Goal: Find specific page/section: Find specific page/section

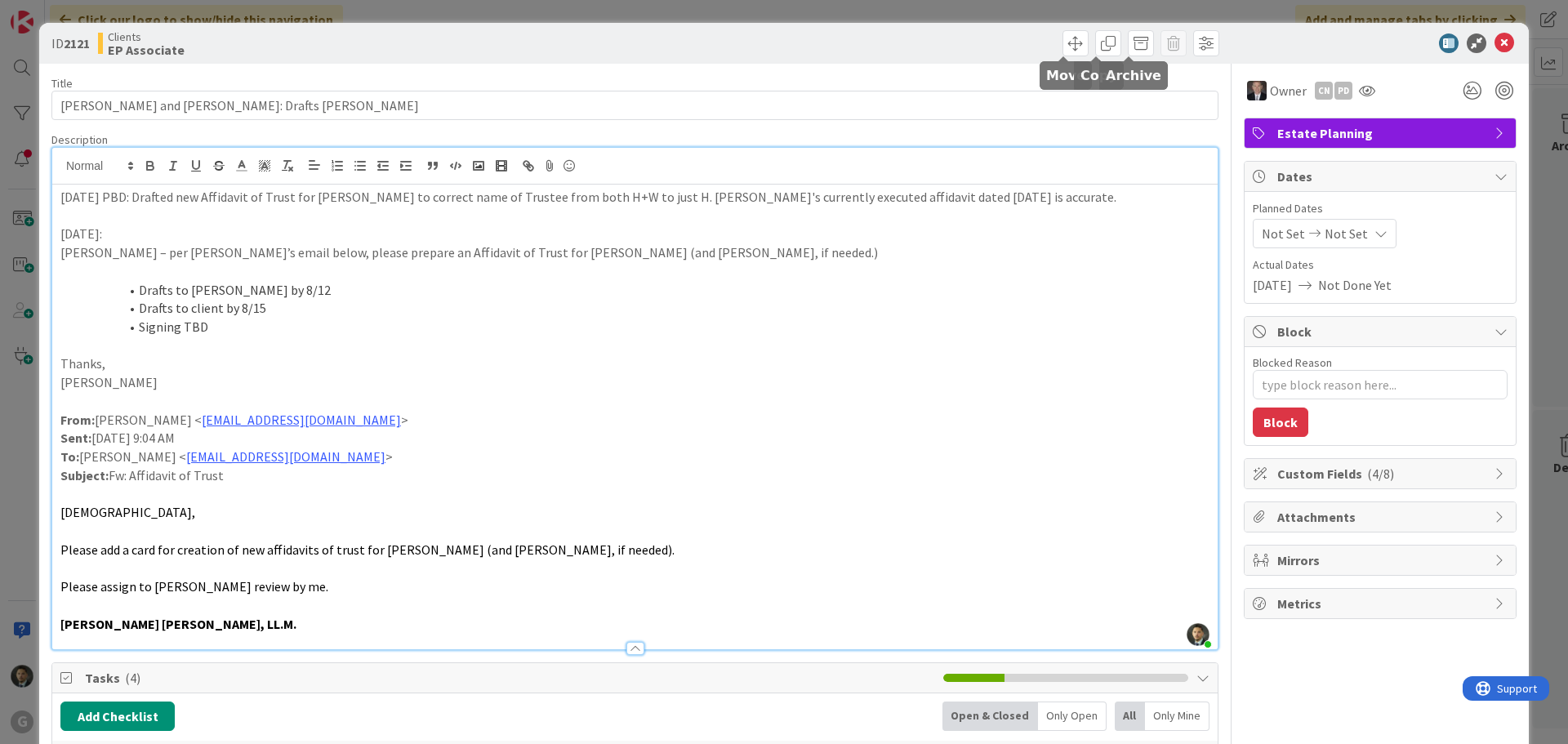
scroll to position [81, 0]
click at [1173, 13] on div "ID 2121 Clients EP Associate Title 41 / 128 [PERSON_NAME] and [PERSON_NAME]: Dr…" at bounding box center [784, 372] width 1568 height 744
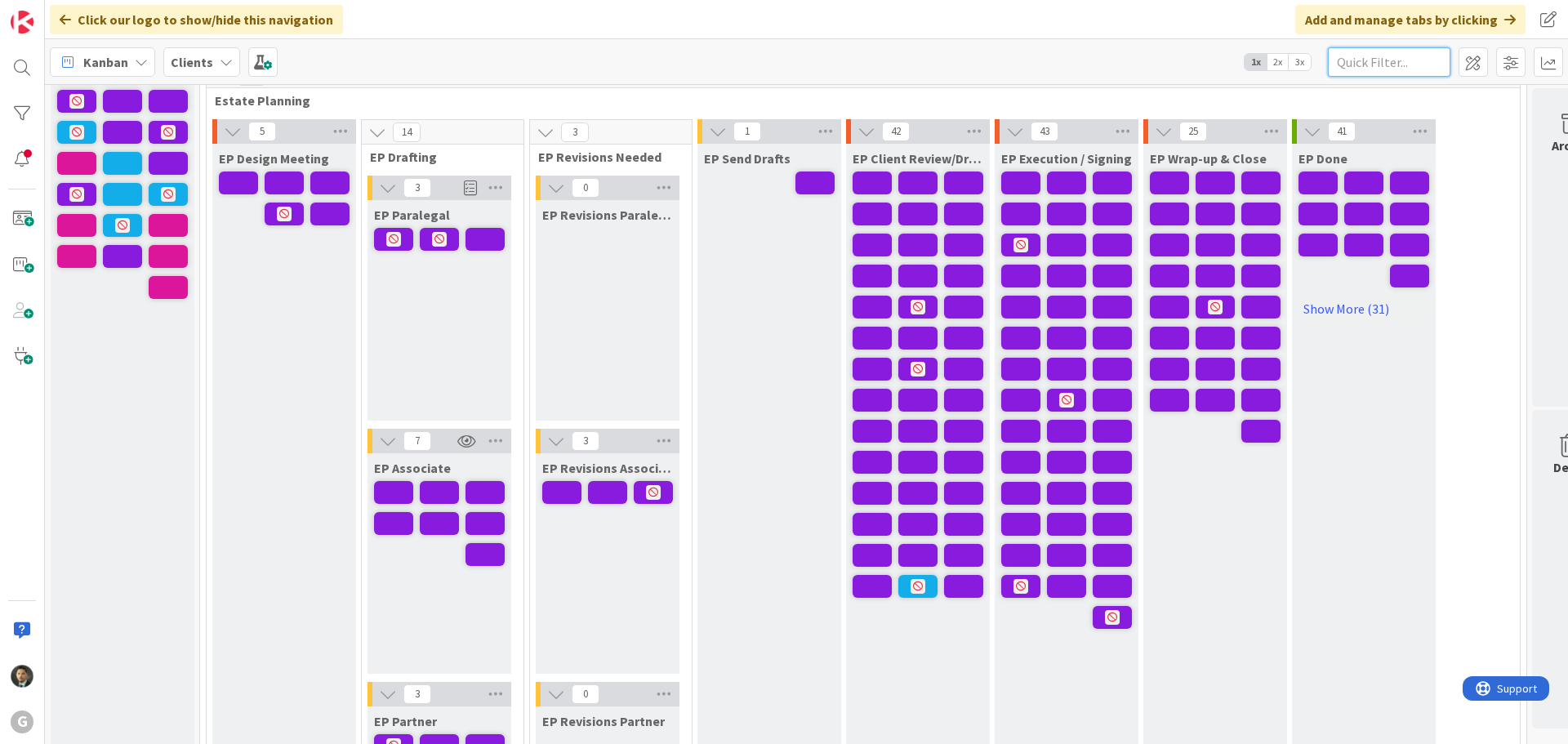
click at [1355, 62] on input "text" at bounding box center [1389, 62] width 122 height 30
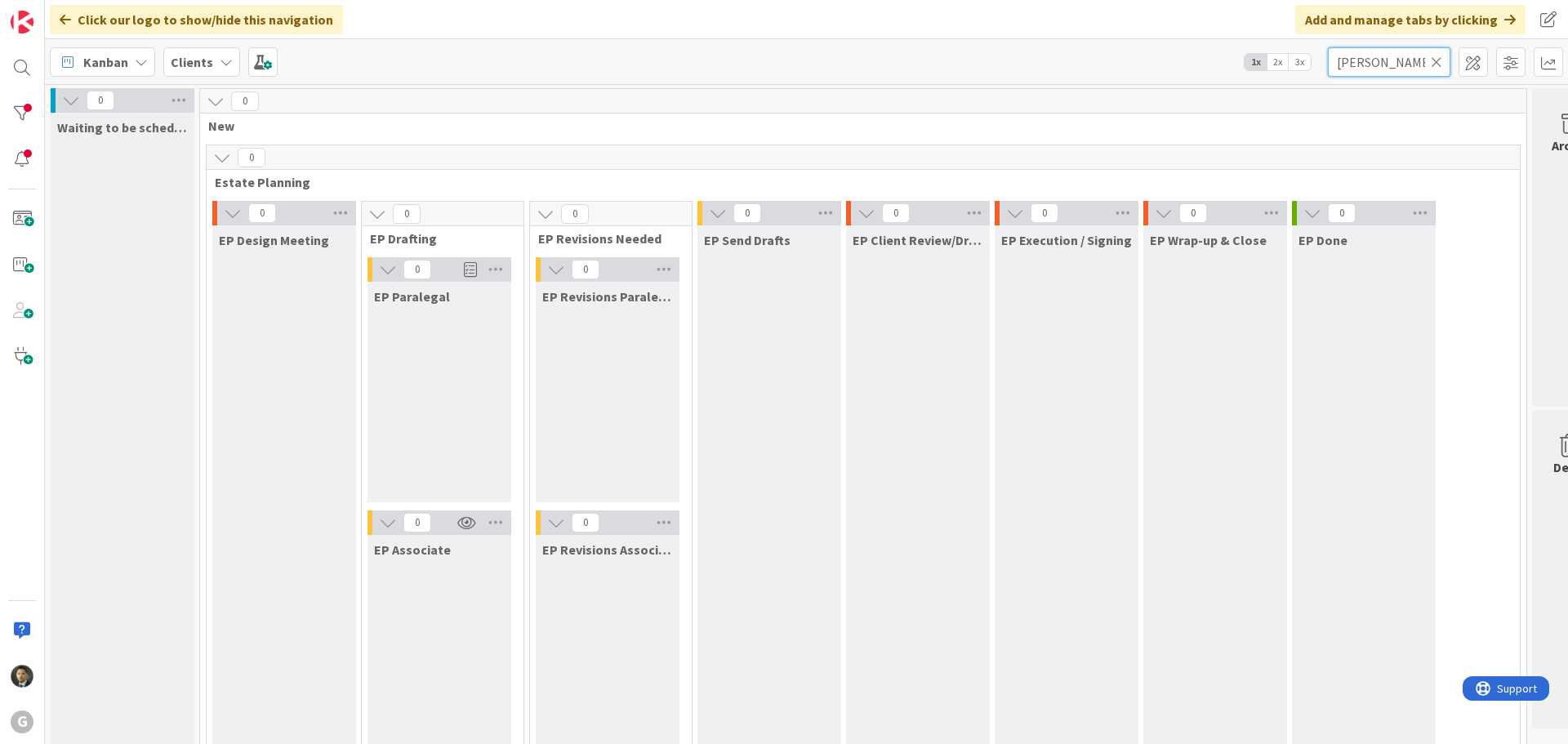
type input "[PERSON_NAME]"
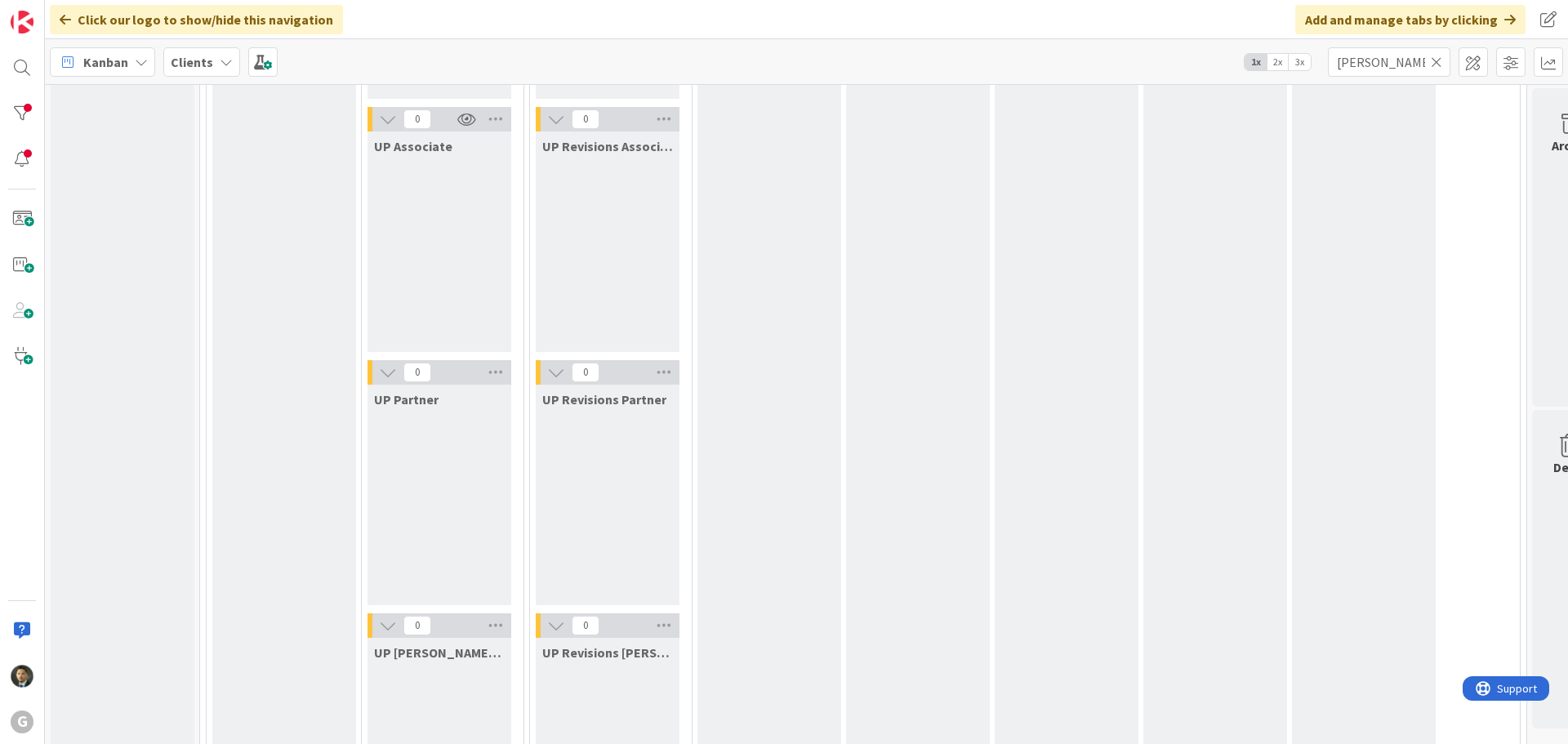
scroll to position [2851, 0]
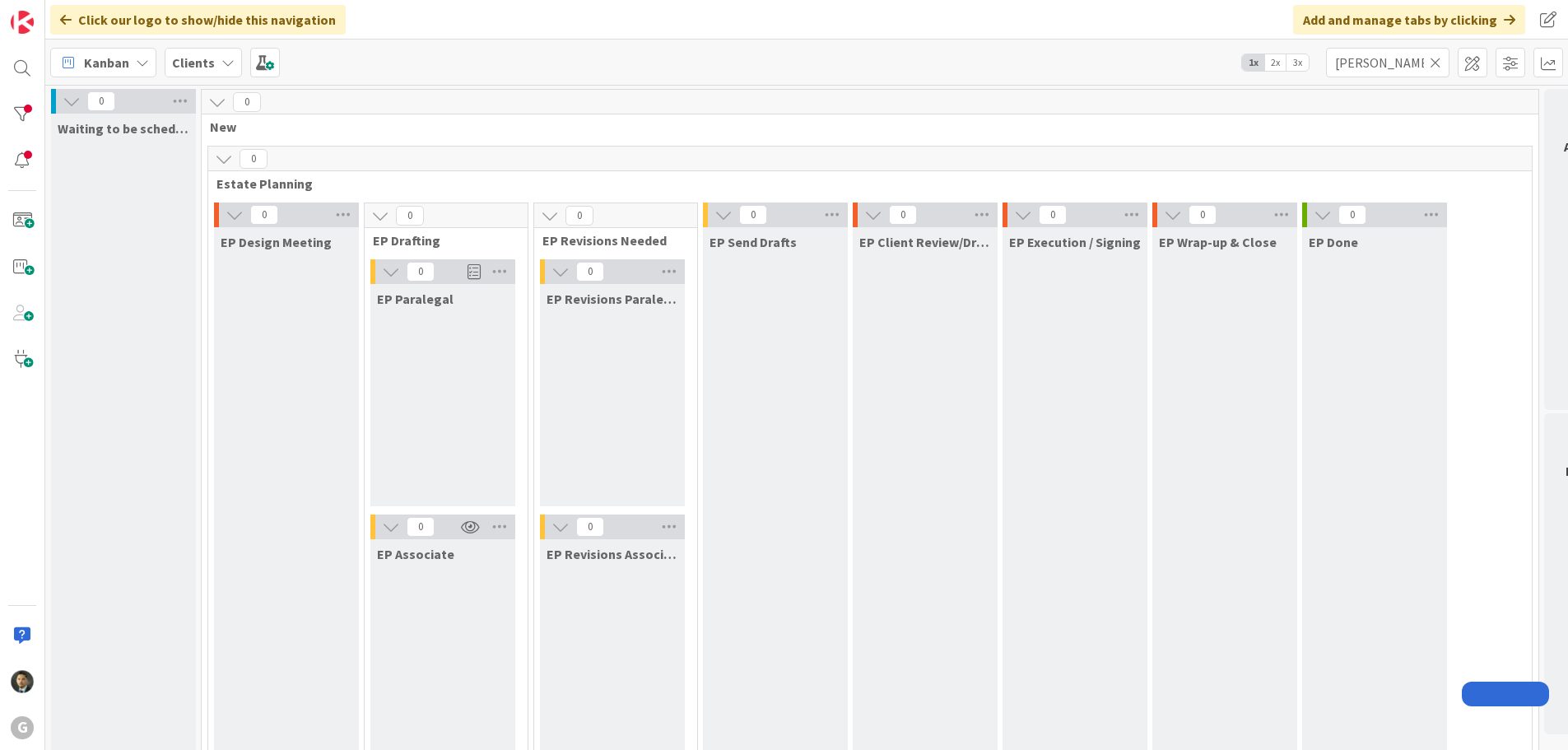
click at [843, 71] on div "Kanban Clients 1x 2x 3x tolliver" at bounding box center [806, 62] width 1523 height 45
